Goal: Navigation & Orientation: Understand site structure

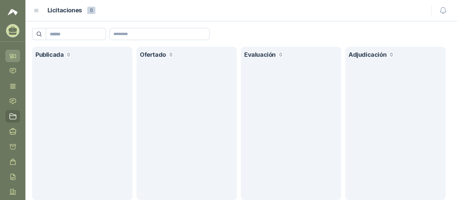
click at [10, 61] on link "Inicio" at bounding box center [12, 56] width 15 height 12
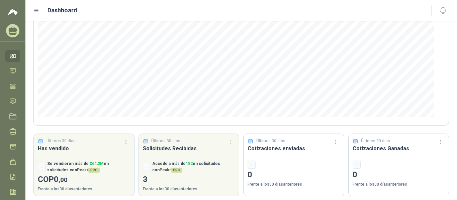
scroll to position [100, 0]
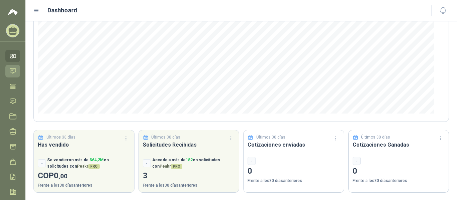
click at [11, 69] on icon at bounding box center [12, 71] width 7 height 7
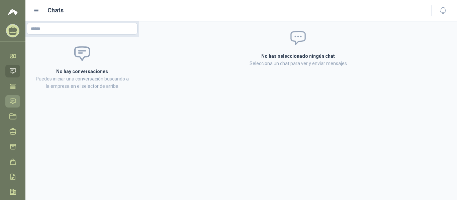
click at [9, 101] on icon at bounding box center [12, 101] width 7 height 7
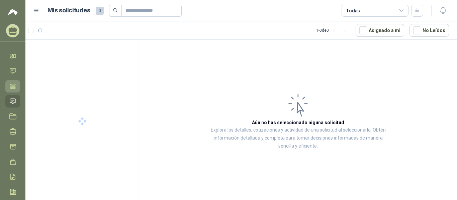
click at [13, 88] on icon at bounding box center [12, 86] width 5 height 4
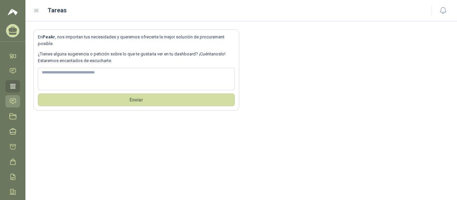
click at [11, 105] on icon at bounding box center [12, 101] width 7 height 7
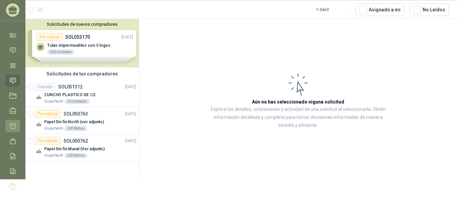
scroll to position [32, 0]
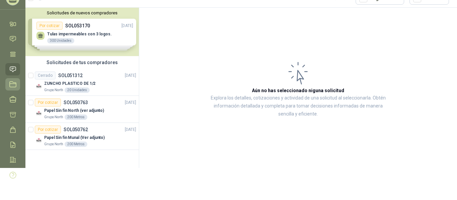
click at [13, 82] on icon at bounding box center [12, 84] width 7 height 7
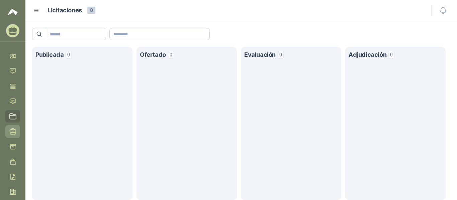
click at [12, 126] on link "Negociaciones" at bounding box center [12, 132] width 15 height 12
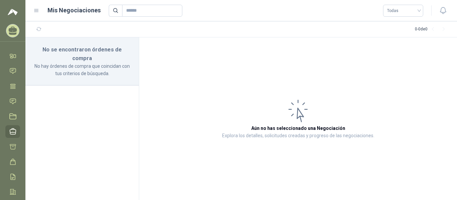
scroll to position [32, 0]
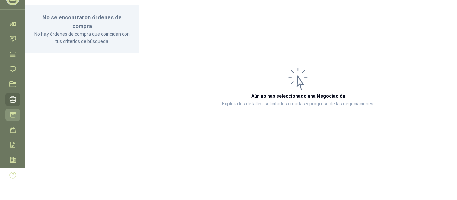
click at [13, 113] on icon at bounding box center [13, 114] width 6 height 5
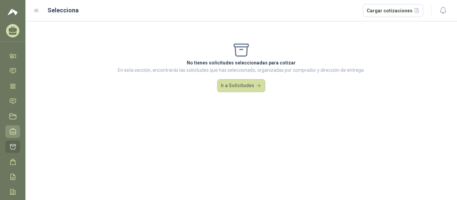
click at [13, 135] on icon at bounding box center [13, 132] width 6 height 6
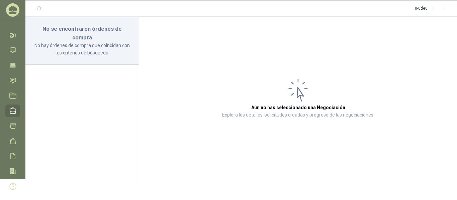
scroll to position [32, 0]
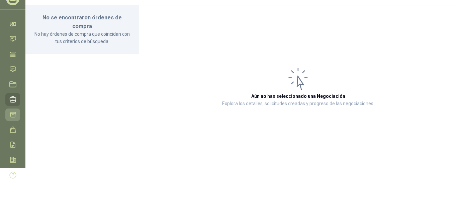
click at [13, 119] on link "Cotizar" at bounding box center [12, 115] width 15 height 12
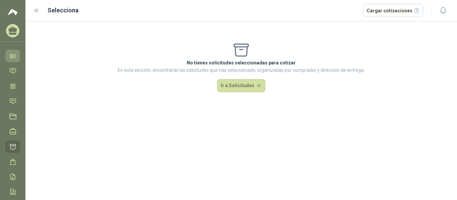
click at [13, 58] on icon at bounding box center [11, 57] width 2 height 1
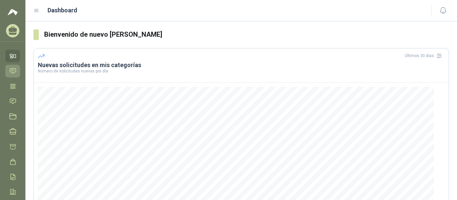
click at [13, 68] on icon at bounding box center [12, 71] width 7 height 7
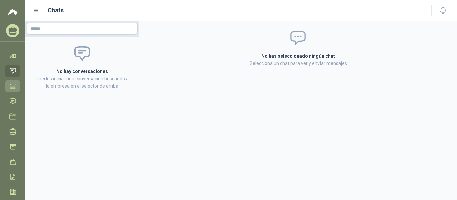
click at [14, 87] on icon at bounding box center [12, 86] width 7 height 7
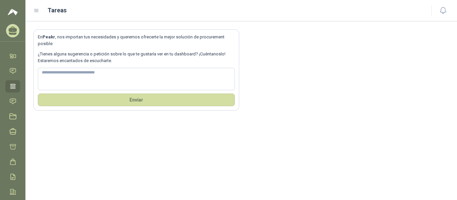
click at [11, 34] on icon at bounding box center [13, 33] width 8 height 3
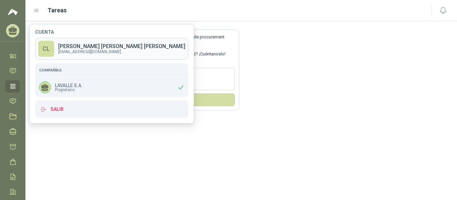
click at [83, 54] on link "CL [PERSON_NAME] [PERSON_NAME][EMAIL_ADDRESS][DOMAIN_NAME]" at bounding box center [111, 49] width 153 height 22
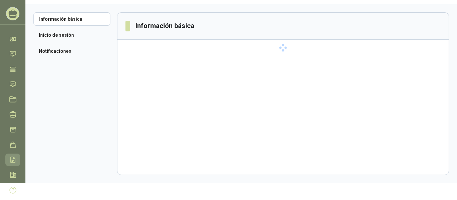
scroll to position [32, 0]
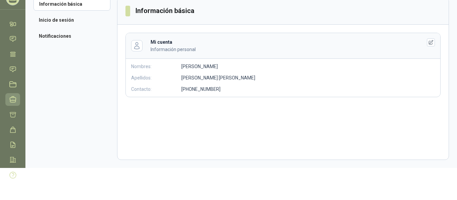
click at [11, 103] on icon at bounding box center [12, 99] width 7 height 7
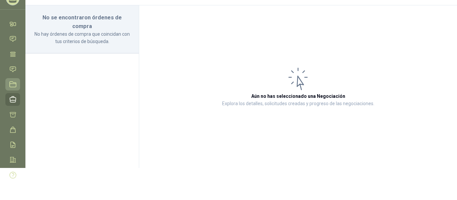
click at [11, 82] on icon at bounding box center [13, 84] width 6 height 5
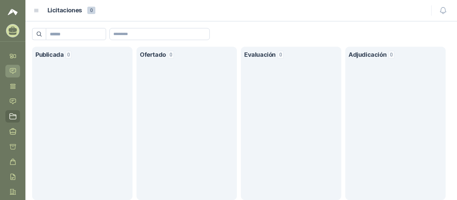
click at [16, 69] on icon at bounding box center [12, 71] width 7 height 7
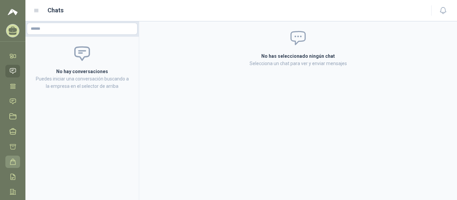
click at [13, 162] on icon at bounding box center [12, 162] width 7 height 7
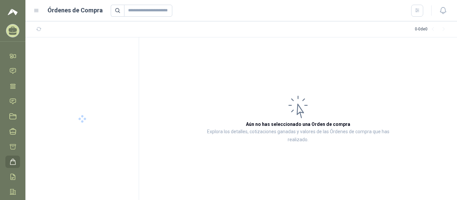
scroll to position [32, 0]
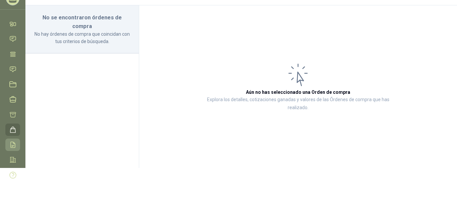
click at [12, 149] on link "Remisiones" at bounding box center [12, 145] width 15 height 12
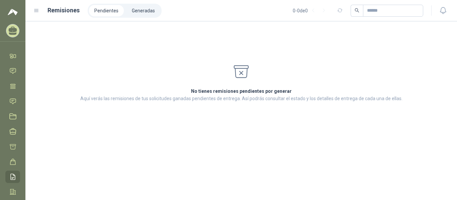
scroll to position [32, 0]
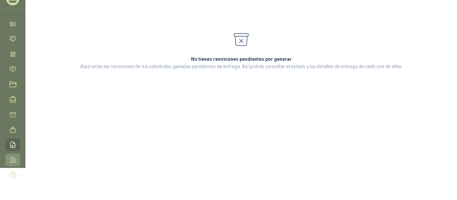
click at [10, 163] on icon at bounding box center [12, 160] width 7 height 7
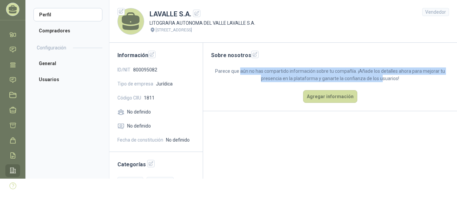
drag, startPoint x: 266, startPoint y: 75, endPoint x: 385, endPoint y: 81, distance: 119.3
click at [384, 81] on p "Parece que aún no has compartido información sobre tu compañía. ¡Añade los deta…" at bounding box center [330, 75] width 238 height 15
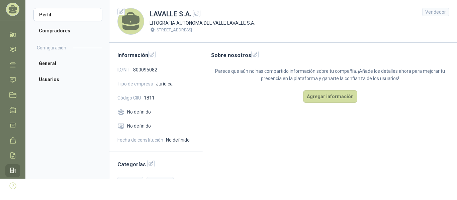
click at [394, 86] on div "Sobre nosotros Parece que aún no has compartido información sobre tu compañía. …" at bounding box center [330, 77] width 254 height 69
drag, startPoint x: 210, startPoint y: 72, endPoint x: 323, endPoint y: 71, distance: 113.1
click at [323, 71] on div "Sobre nosotros Parece que aún no has compartido información sobre tu compañía. …" at bounding box center [330, 77] width 254 height 69
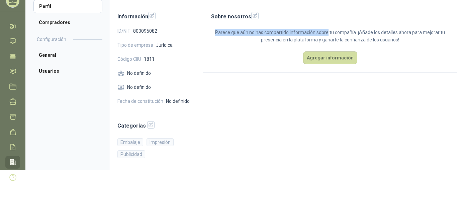
scroll to position [32, 0]
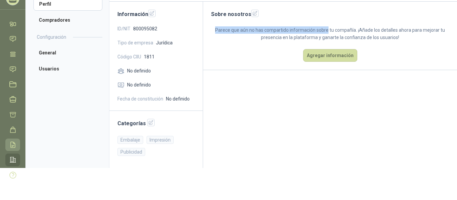
click at [10, 141] on link "Remisiones" at bounding box center [12, 145] width 15 height 12
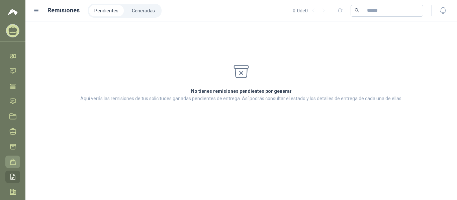
click at [11, 166] on link "Órdenes de Compra" at bounding box center [12, 162] width 15 height 12
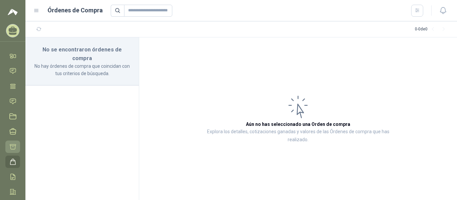
click at [12, 147] on icon at bounding box center [12, 147] width 7 height 7
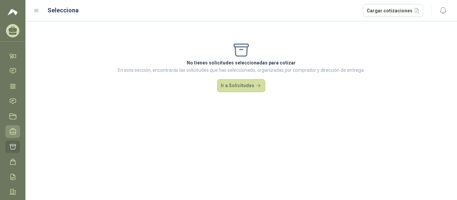
click at [14, 131] on icon at bounding box center [12, 131] width 7 height 7
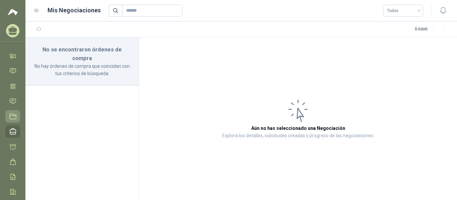
click at [14, 113] on link "Licitaciones" at bounding box center [12, 116] width 15 height 12
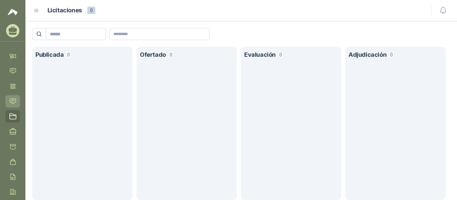
click at [13, 97] on link "Solicitudes" at bounding box center [12, 101] width 15 height 12
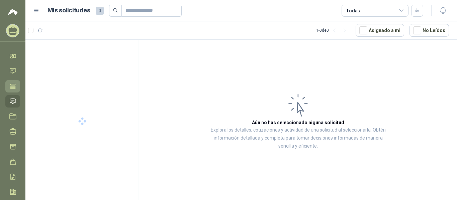
click at [12, 85] on icon at bounding box center [12, 86] width 7 height 7
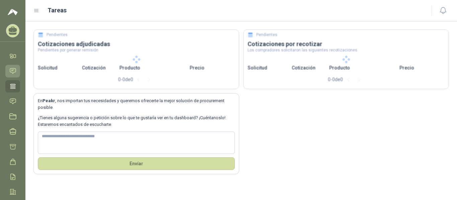
click at [12, 70] on icon at bounding box center [13, 71] width 6 height 5
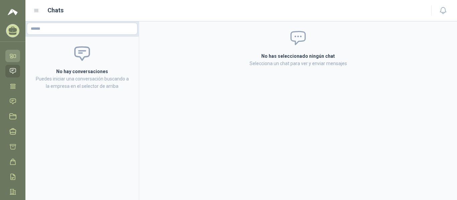
click at [13, 61] on link "Inicio" at bounding box center [12, 56] width 15 height 12
